Goal: Information Seeking & Learning: Stay updated

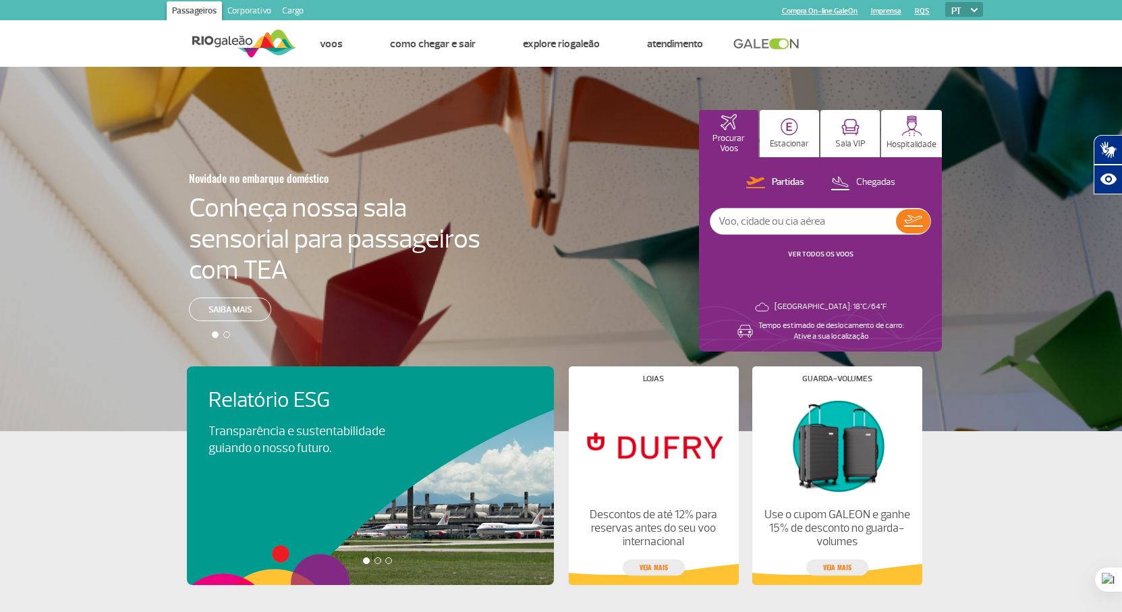
click at [878, 10] on link "Imprensa" at bounding box center [886, 11] width 30 height 9
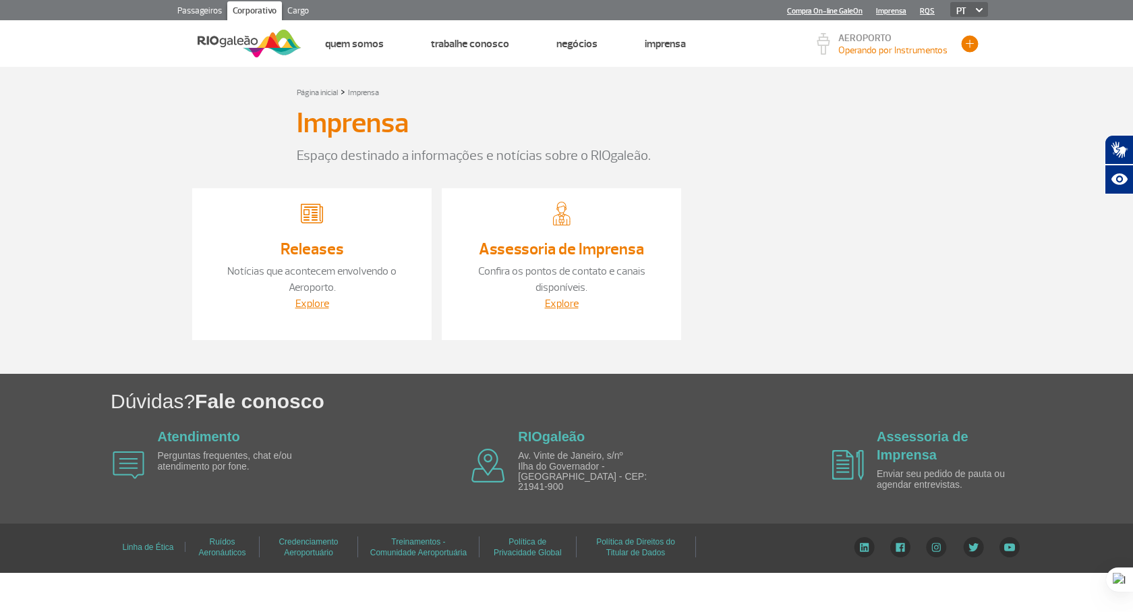
click at [975, 42] on button "button" at bounding box center [970, 44] width 20 height 20
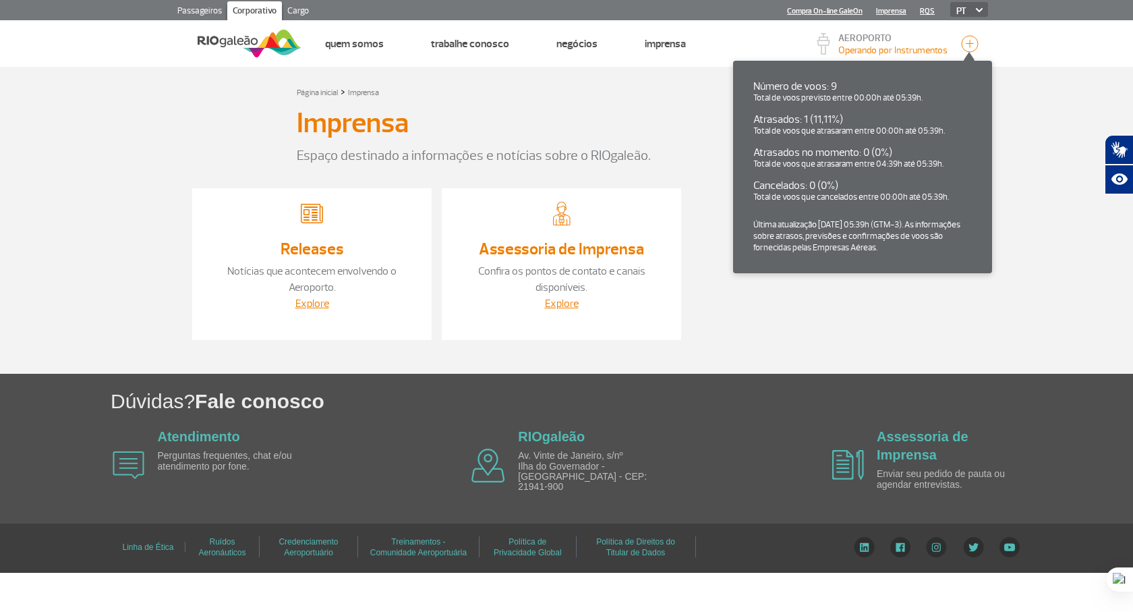
click at [857, 40] on p "AEROPORTO" at bounding box center [892, 38] width 109 height 9
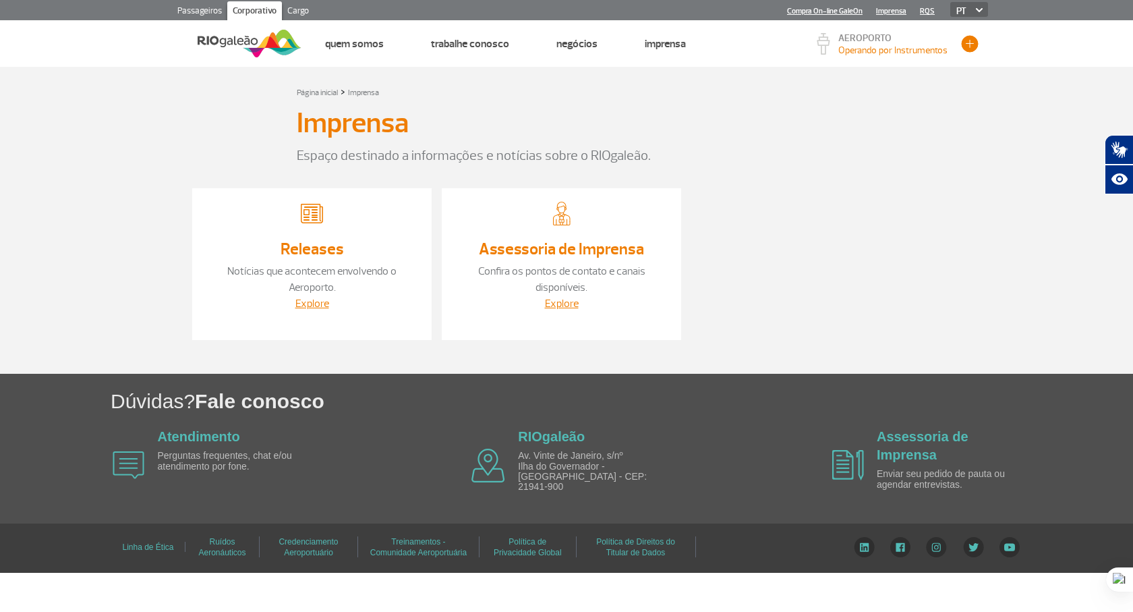
click at [970, 48] on button "button" at bounding box center [970, 44] width 20 height 20
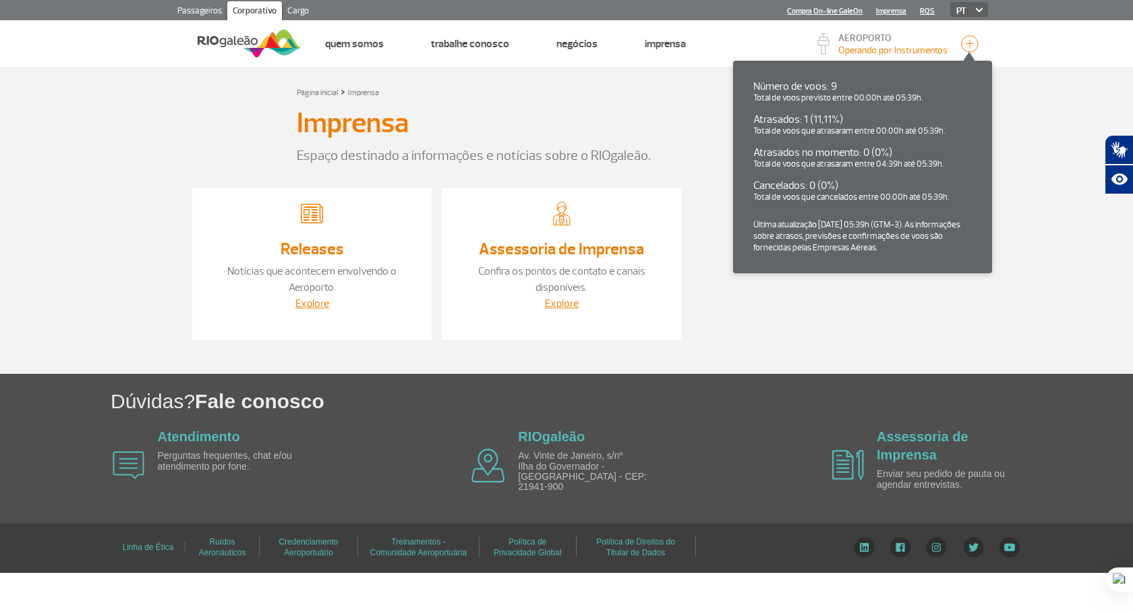
drag, startPoint x: 924, startPoint y: 250, endPoint x: 863, endPoint y: 53, distance: 206.1
click at [780, 74] on ul "Número de voos: 9 Total de voos previsto entre 00:00h até 05:39h. Atrasados: 1 …" at bounding box center [862, 167] width 259 height 212
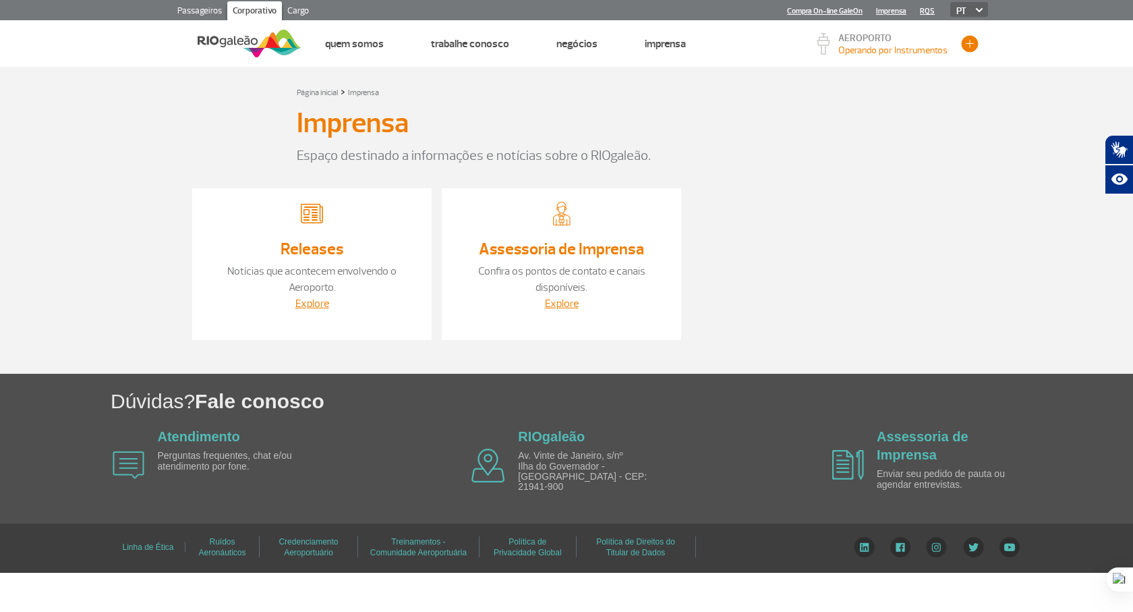
click at [976, 43] on button "button" at bounding box center [970, 44] width 20 height 20
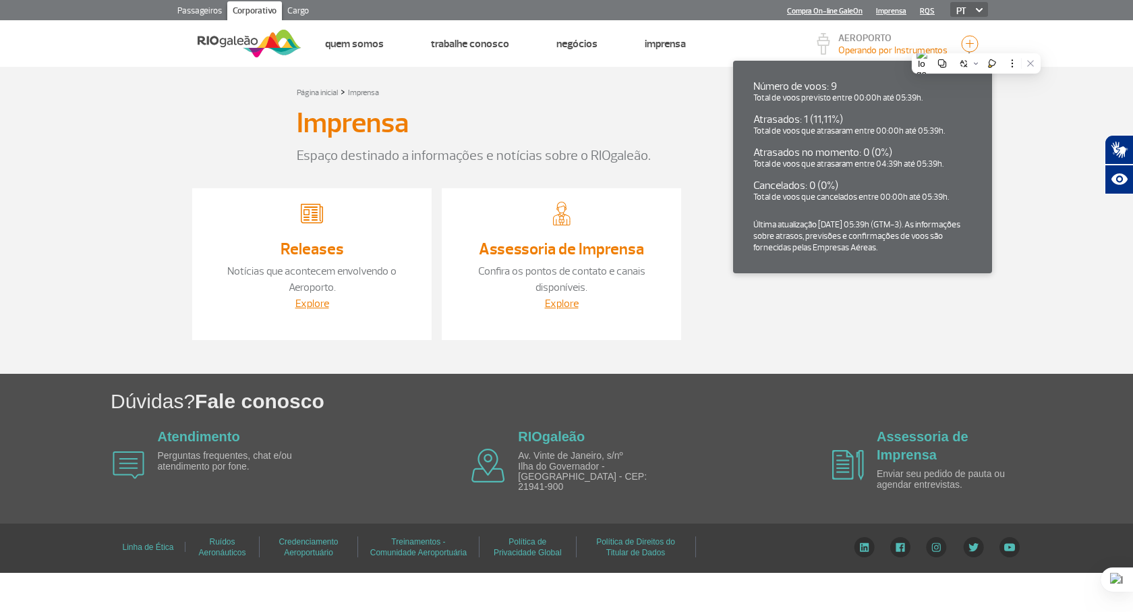
click at [1010, 136] on section "Página inicial > Imprensa Imprensa Espaço destinado a informações e notícias so…" at bounding box center [566, 220] width 1133 height 307
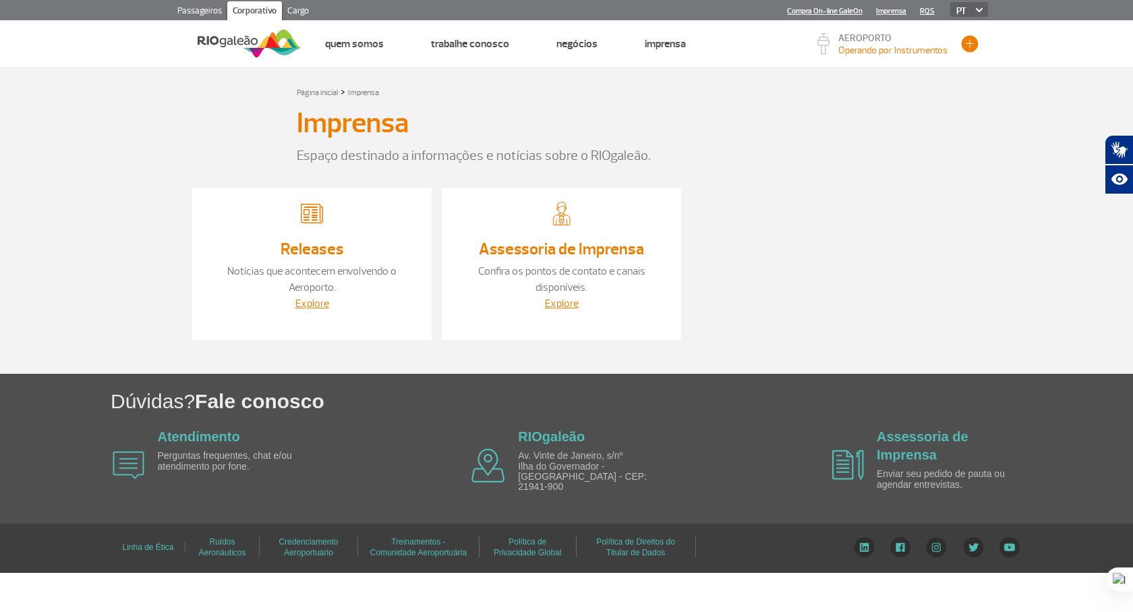
click at [979, 43] on button "button" at bounding box center [970, 44] width 20 height 20
click at [970, 52] on button "button" at bounding box center [970, 44] width 20 height 20
click at [971, 45] on button "button" at bounding box center [970, 44] width 20 height 20
click at [964, 42] on button "button" at bounding box center [970, 44] width 20 height 20
